Goal: Communication & Community: Connect with others

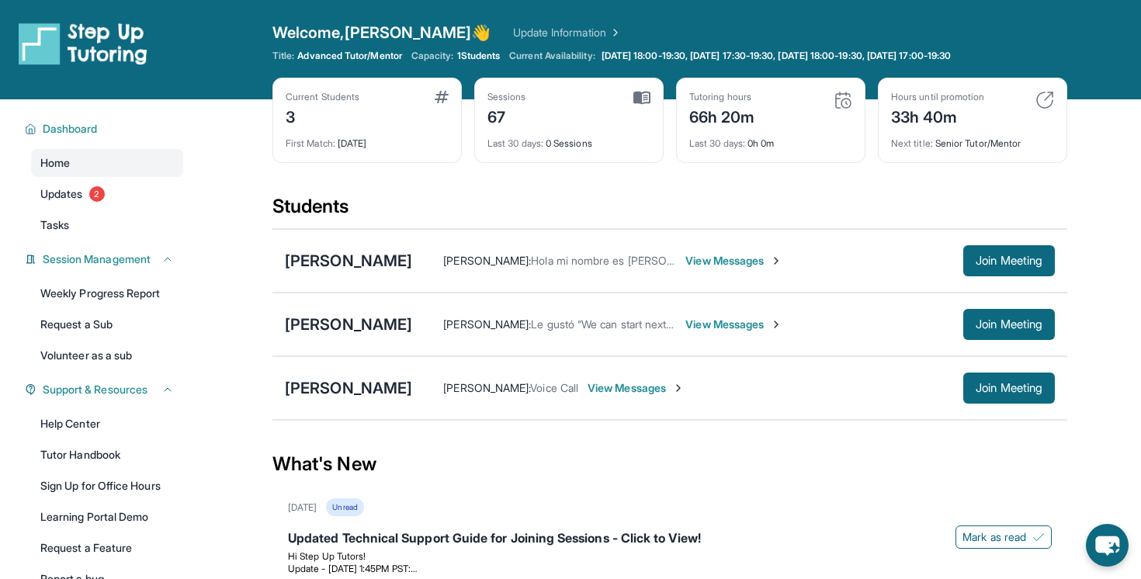
click at [486, 57] on span "1 Students" at bounding box center [478, 56] width 43 height 12
click at [530, 390] on span "Voice Call" at bounding box center [554, 387] width 48 height 13
